Goal: Task Accomplishment & Management: Manage account settings

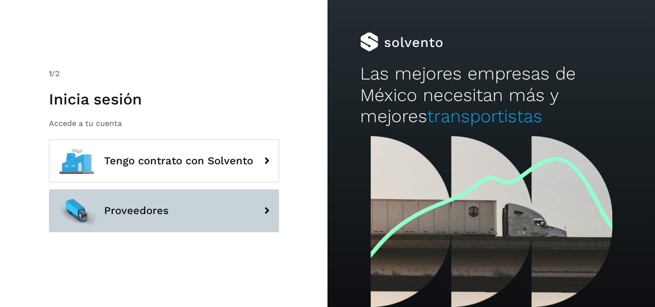
click at [196, 206] on button "Proveedores" at bounding box center [164, 210] width 230 height 43
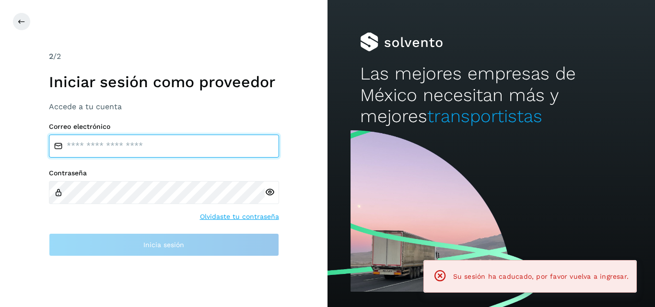
click at [166, 140] on input "email" at bounding box center [164, 146] width 230 height 23
type input "**********"
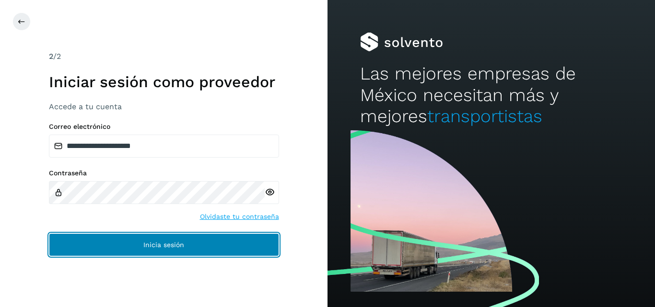
click at [133, 250] on button "Inicia sesión" at bounding box center [164, 244] width 230 height 23
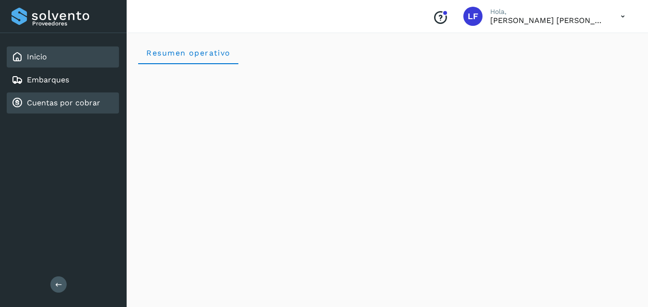
click at [46, 109] on div "Cuentas por cobrar" at bounding box center [63, 103] width 112 height 21
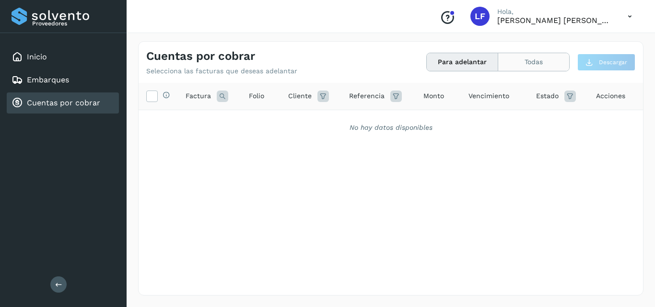
click at [518, 64] on button "Todas" at bounding box center [533, 62] width 71 height 18
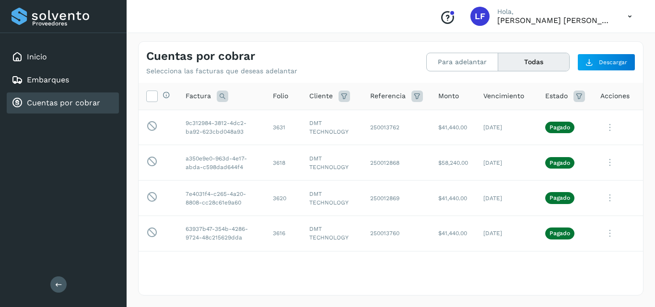
click at [630, 14] on icon at bounding box center [630, 17] width 20 height 20
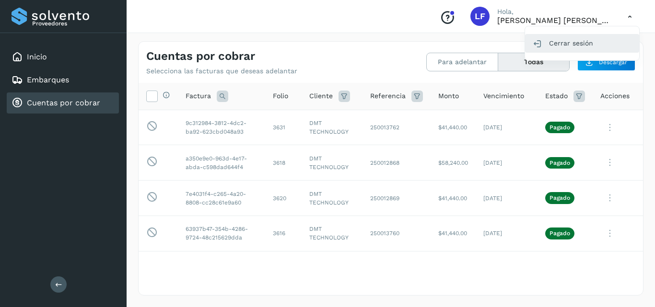
click at [580, 46] on div "Cerrar sesión" at bounding box center [582, 43] width 114 height 18
